Goal: Entertainment & Leisure: Consume media (video, audio)

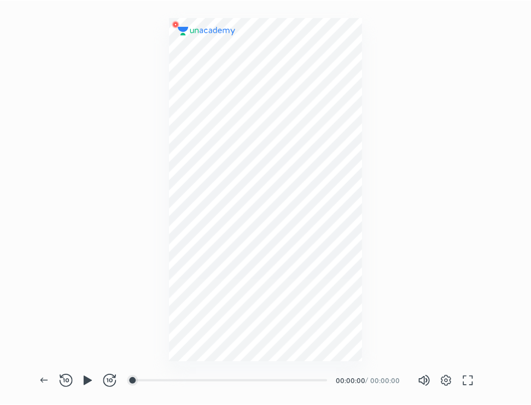
scroll to position [405, 533]
click at [294, 378] on div at bounding box center [292, 380] width 9 height 9
click at [92, 382] on icon "button" at bounding box center [87, 380] width 13 height 13
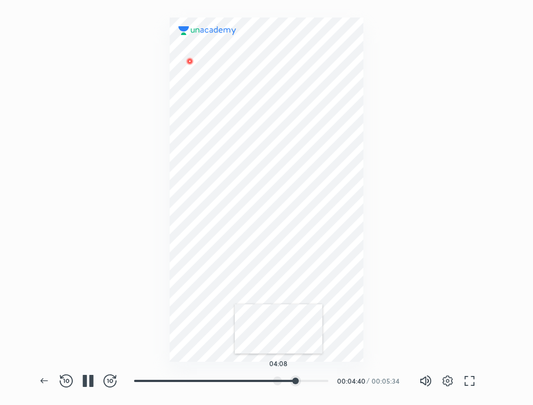
click at [278, 378] on div at bounding box center [277, 380] width 9 height 9
click at [294, 379] on div at bounding box center [292, 380] width 9 height 9
click at [273, 378] on div at bounding box center [272, 380] width 9 height 9
click at [285, 379] on div at bounding box center [283, 380] width 9 height 9
click at [313, 383] on div at bounding box center [312, 380] width 9 height 9
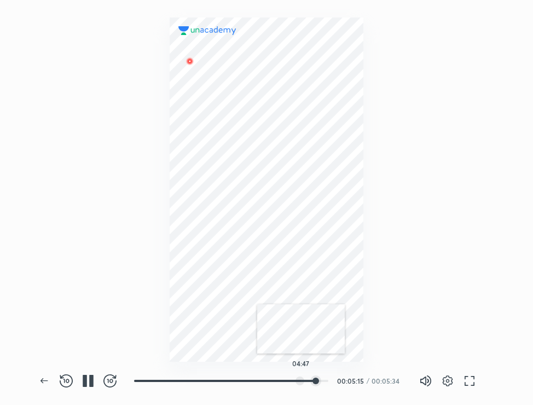
click at [301, 380] on div at bounding box center [299, 380] width 9 height 9
click at [163, 379] on div at bounding box center [161, 380] width 9 height 9
click at [229, 378] on div at bounding box center [227, 380] width 9 height 9
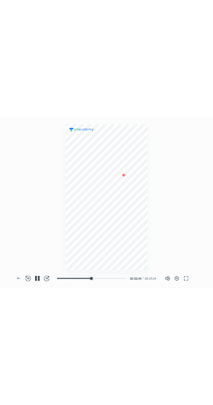
scroll to position [54274, 54465]
